Goal: Information Seeking & Learning: Learn about a topic

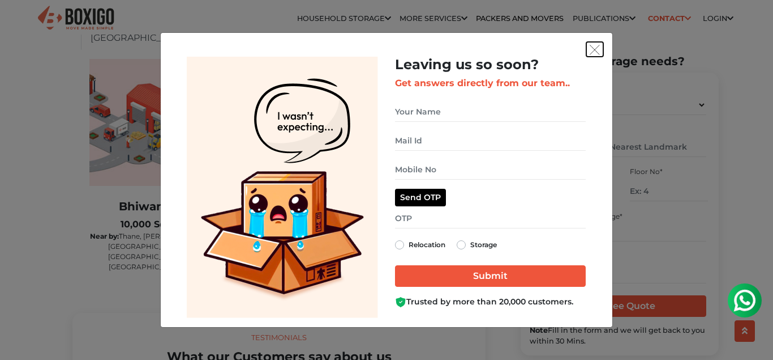
click at [596, 44] on button "get free quote dialog" at bounding box center [595, 49] width 17 height 15
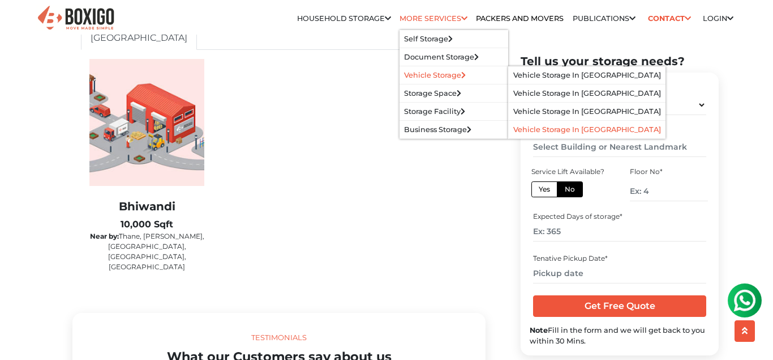
click at [568, 130] on link "Vehicle Storage in [GEOGRAPHIC_DATA]" at bounding box center [588, 129] width 148 height 8
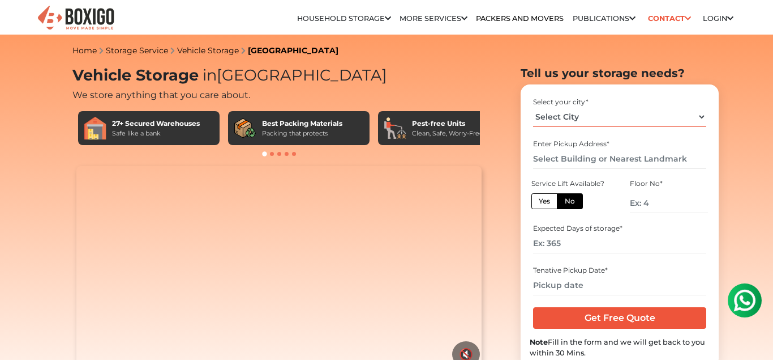
click at [533, 107] on select "Select City [GEOGRAPHIC_DATA] [GEOGRAPHIC_DATA] [GEOGRAPHIC_DATA] [GEOGRAPHIC_D…" at bounding box center [619, 117] width 173 height 20
select select "Kochi"
click option "Kochi" at bounding box center [0, 0] width 0 height 0
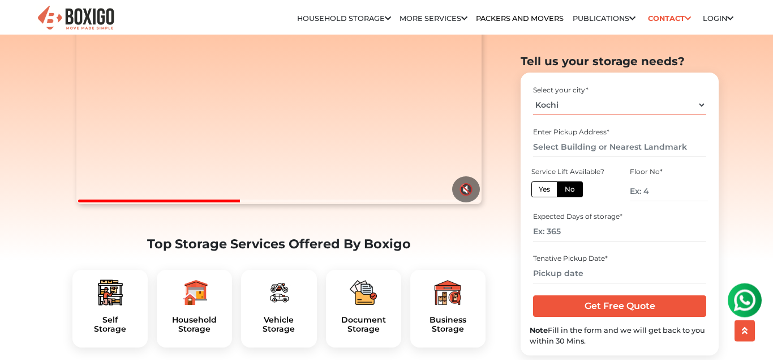
scroll to position [226, 0]
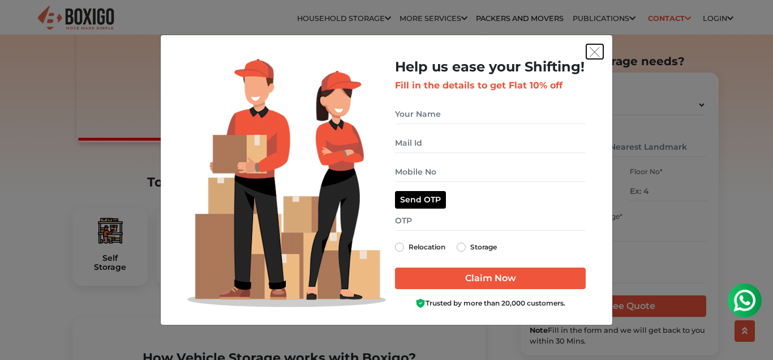
click at [598, 49] on img "get free quote dialog" at bounding box center [595, 52] width 10 height 10
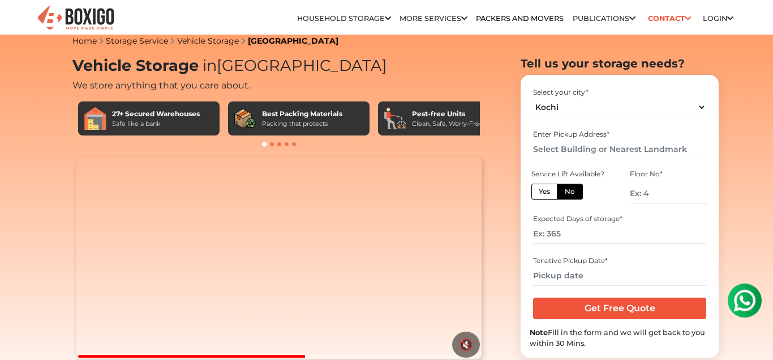
scroll to position [0, 0]
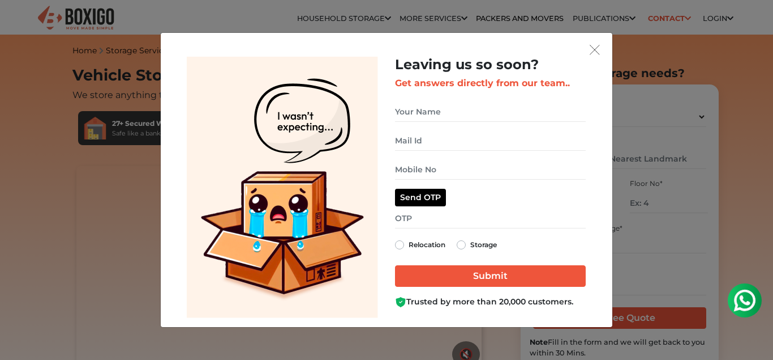
click at [323, 357] on div "Leaving us so soon? Get answers directly from our team.. Relocation Storage" at bounding box center [386, 180] width 773 height 360
